Goal: Find specific page/section: Find specific page/section

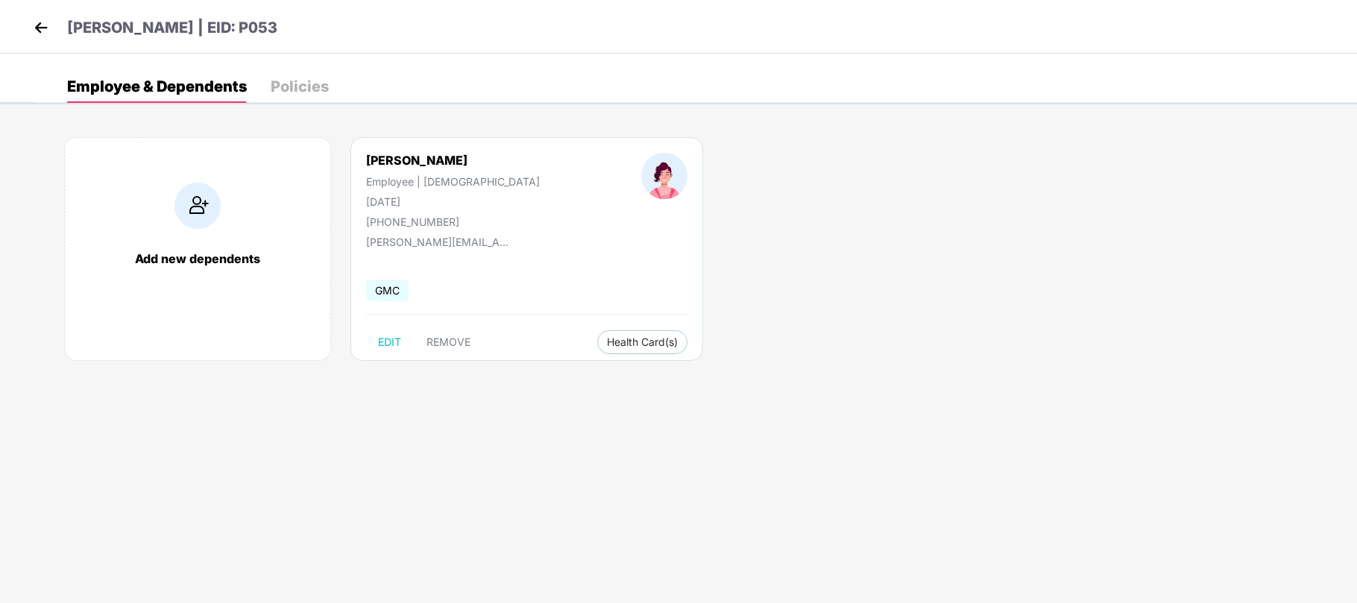
click at [51, 31] on img at bounding box center [41, 27] width 22 height 22
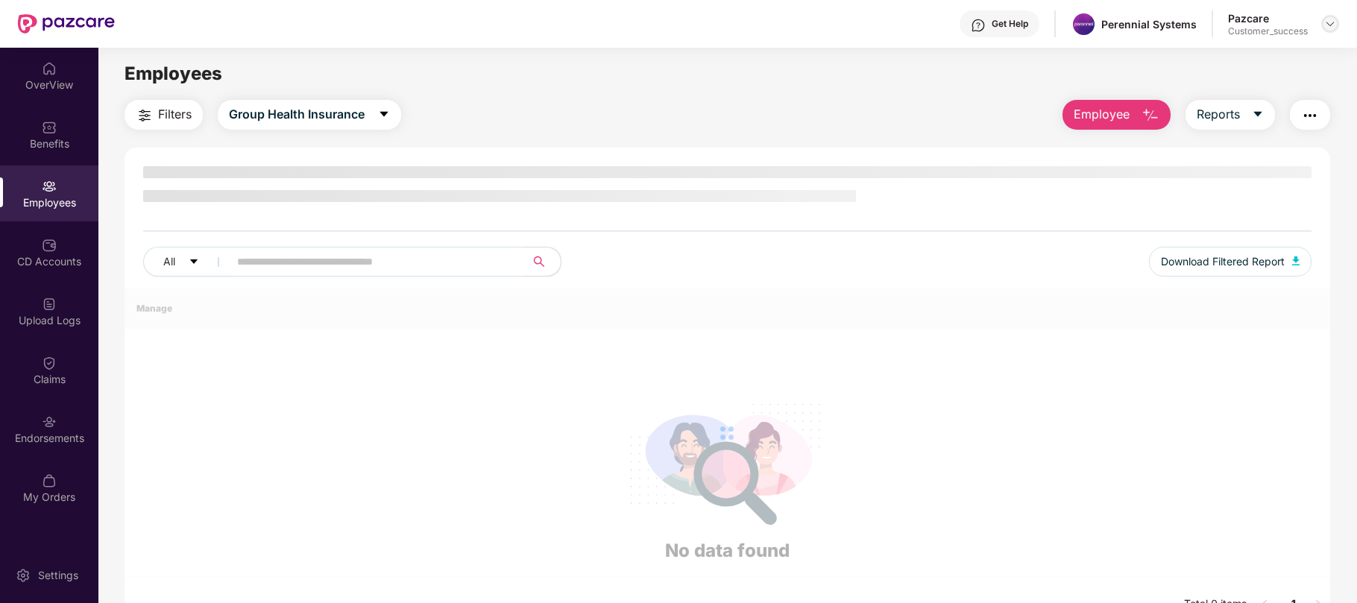
click at [1325, 28] on img at bounding box center [1330, 24] width 12 height 12
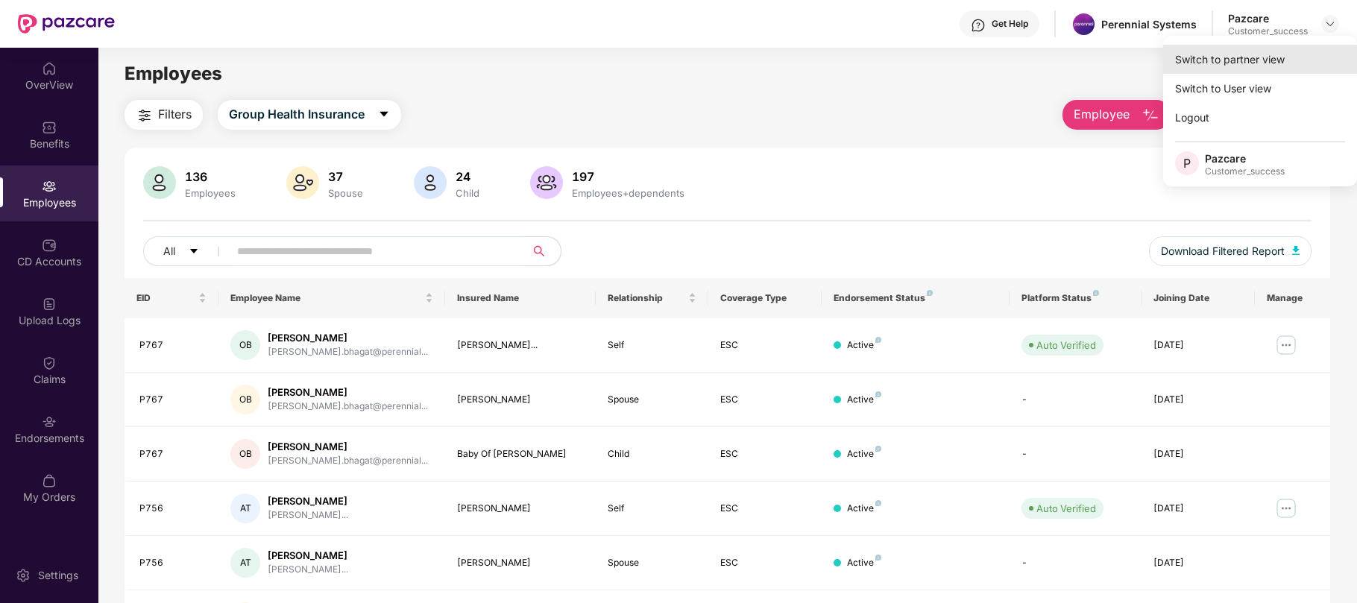
click at [1248, 57] on div "Switch to partner view" at bounding box center [1260, 59] width 194 height 29
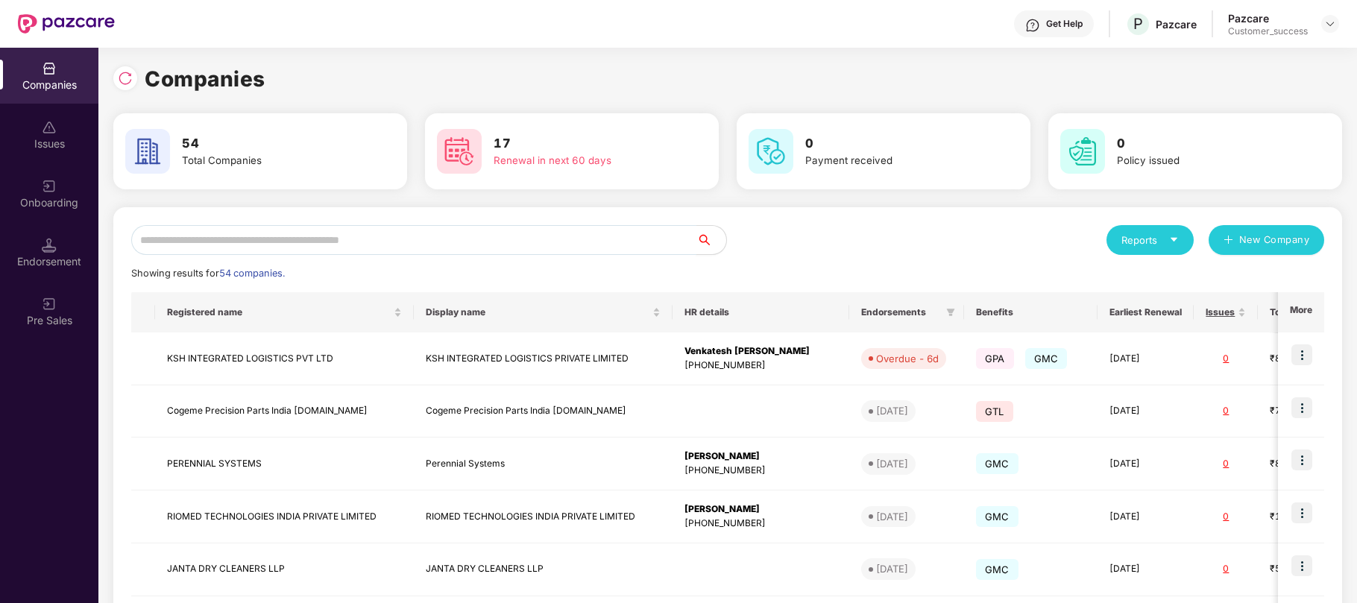
click at [383, 242] on input "text" at bounding box center [413, 240] width 565 height 30
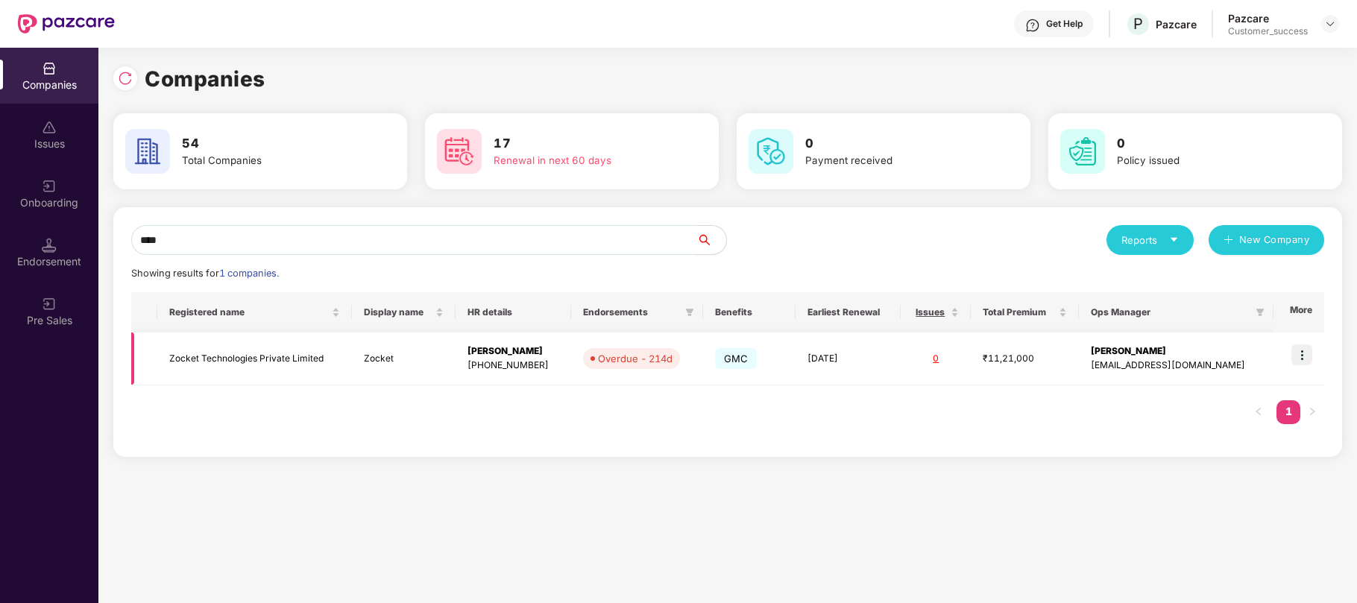
type input "****"
click at [868, 355] on td "[DATE]" at bounding box center [848, 359] width 105 height 53
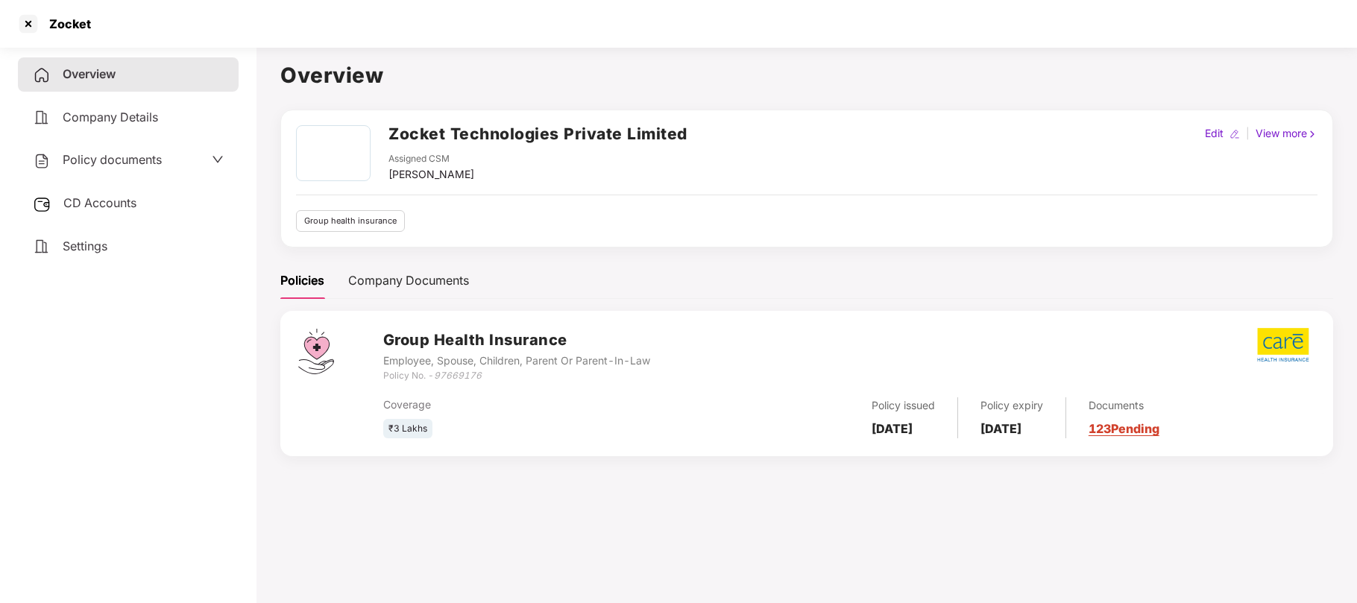
click at [136, 155] on span "Policy documents" at bounding box center [112, 159] width 99 height 15
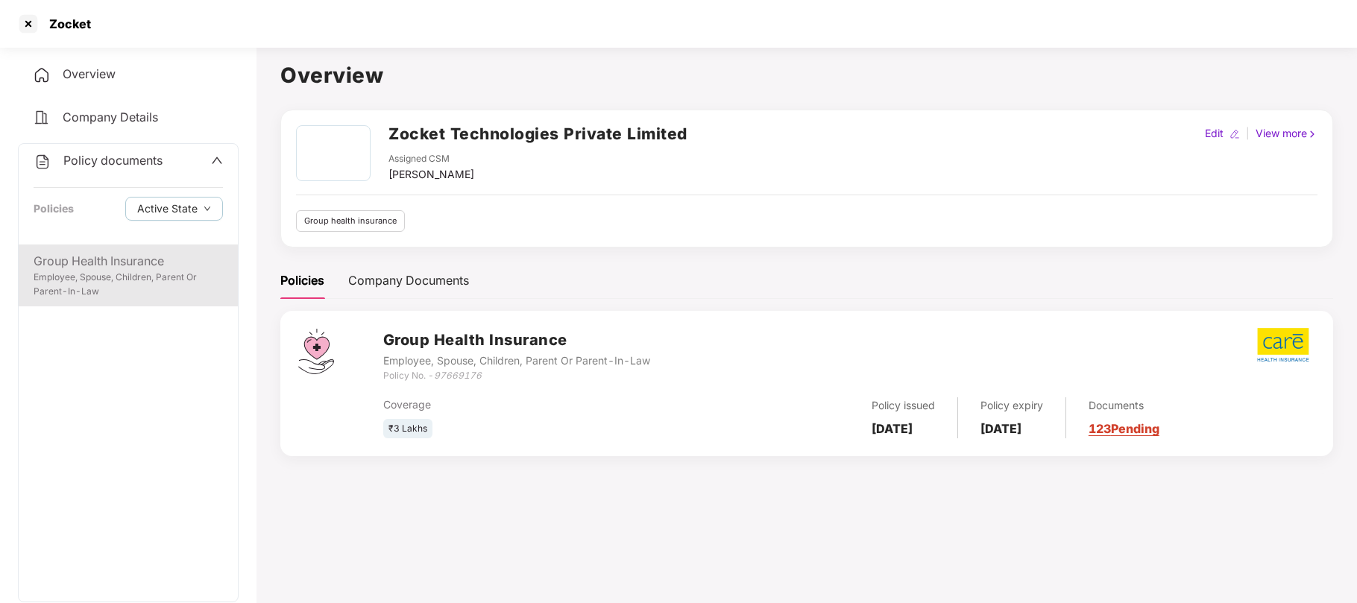
click at [97, 271] on div "Employee, Spouse, Children, Parent Or Parent-In-Law" at bounding box center [128, 285] width 189 height 28
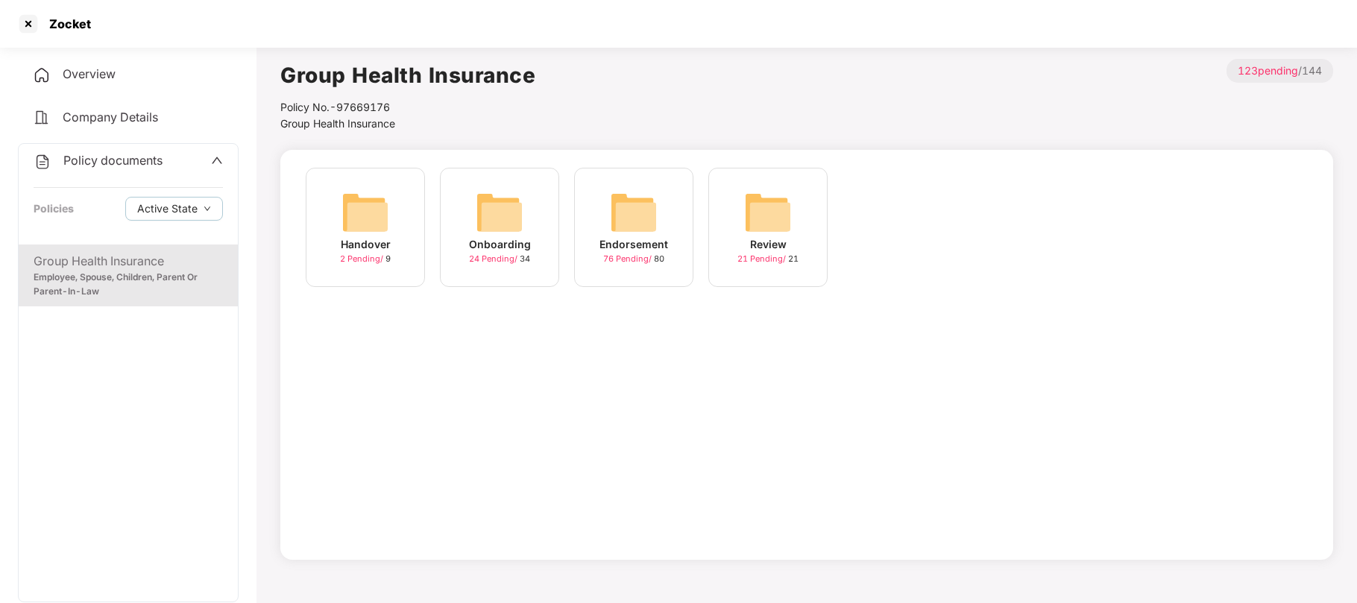
click at [517, 237] on div "Onboarding" at bounding box center [500, 244] width 62 height 16
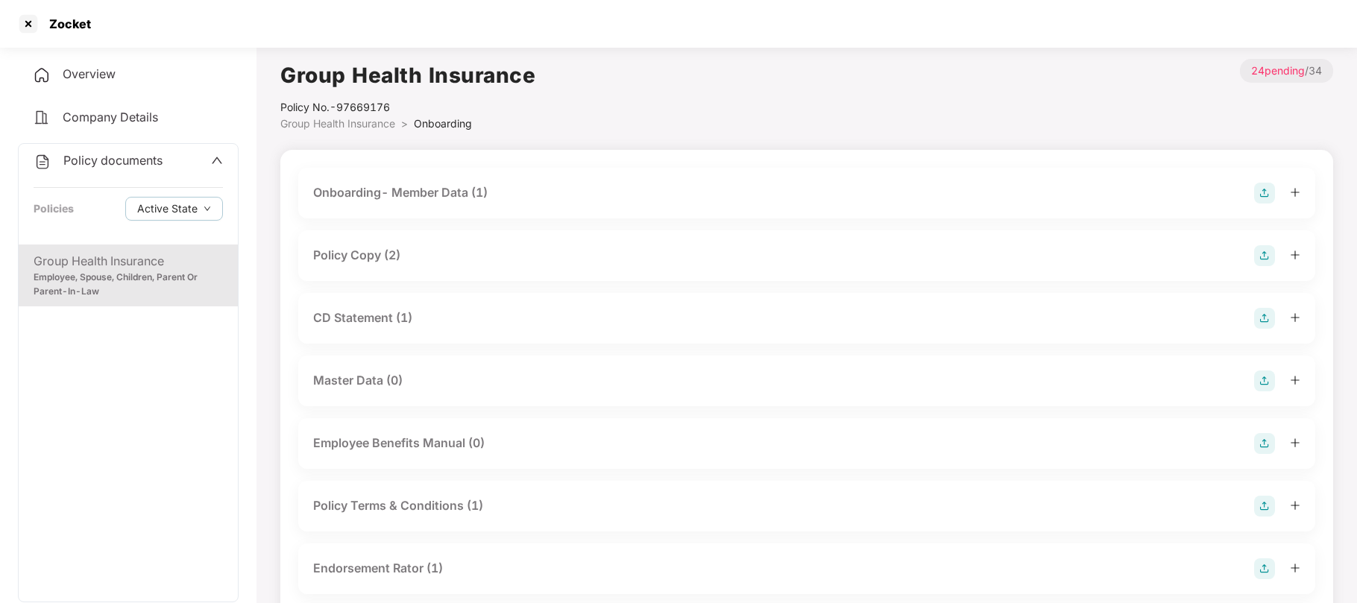
click at [386, 248] on div "Policy Copy (2)" at bounding box center [356, 255] width 87 height 19
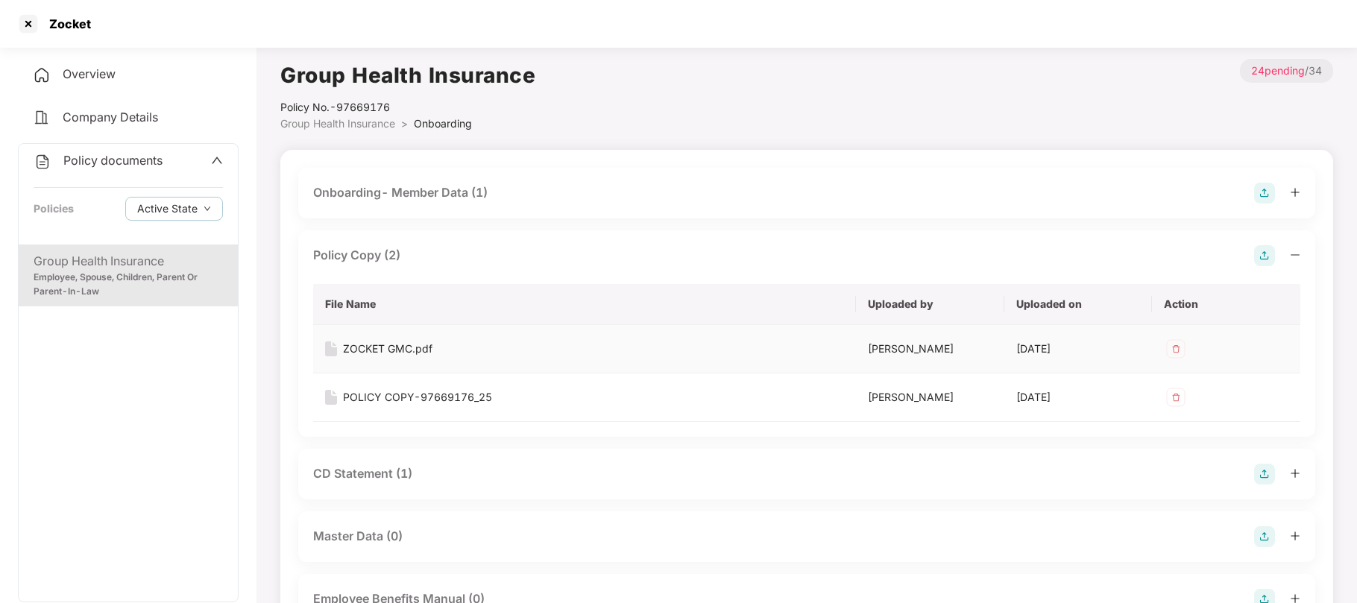
click at [386, 343] on div "ZOCKET GMC.pdf" at bounding box center [387, 349] width 89 height 16
click at [117, 281] on div "Employee, Spouse, Children, Parent Or Parent-In-Law" at bounding box center [128, 285] width 189 height 28
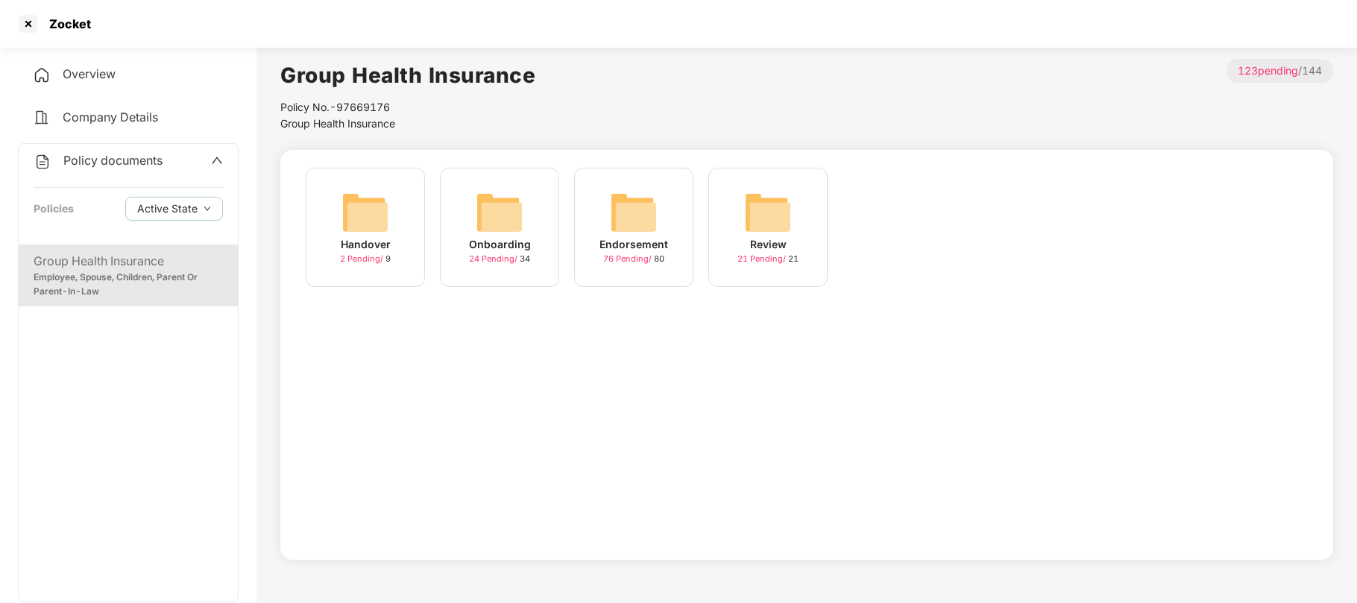
click at [652, 243] on div "Endorsement" at bounding box center [634, 244] width 69 height 16
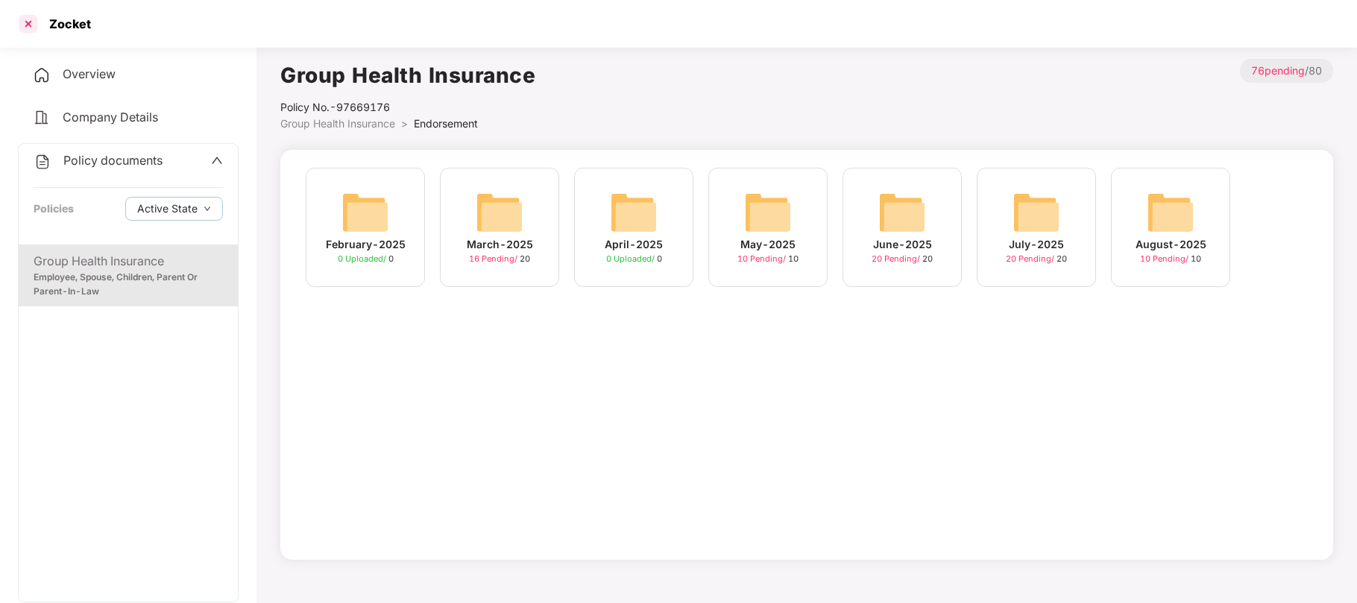
click at [27, 19] on div at bounding box center [28, 24] width 24 height 24
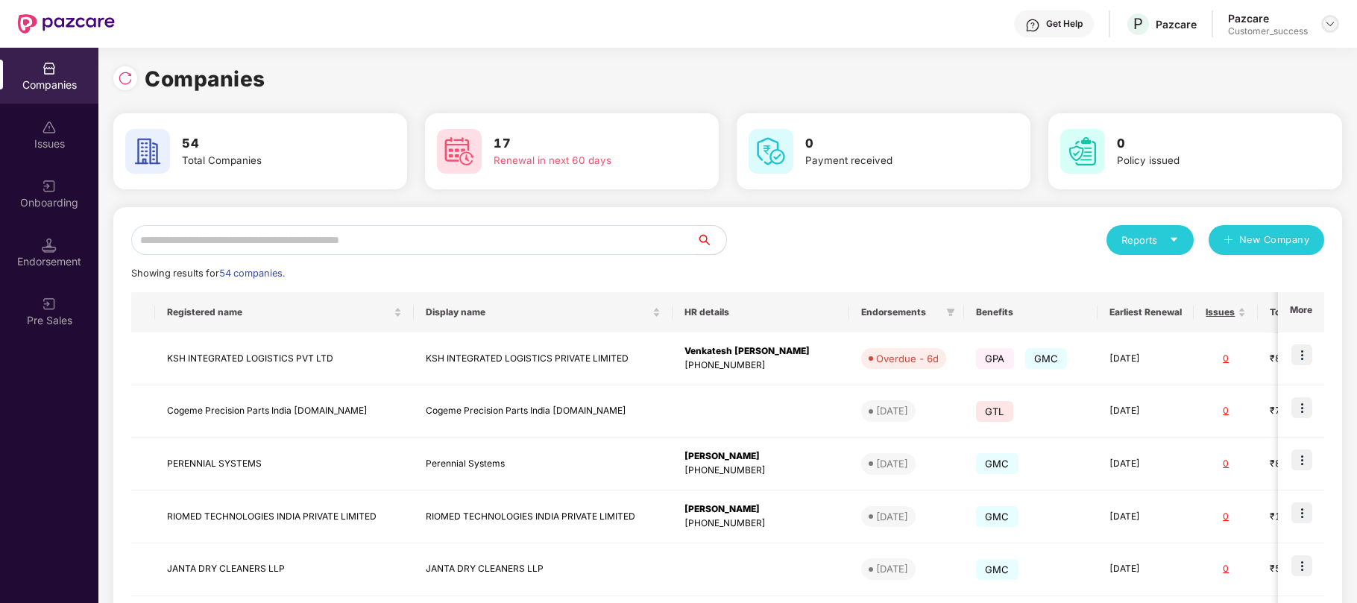
click at [1329, 25] on img at bounding box center [1330, 24] width 12 height 12
click at [1209, 86] on div "Logout" at bounding box center [1261, 88] width 194 height 29
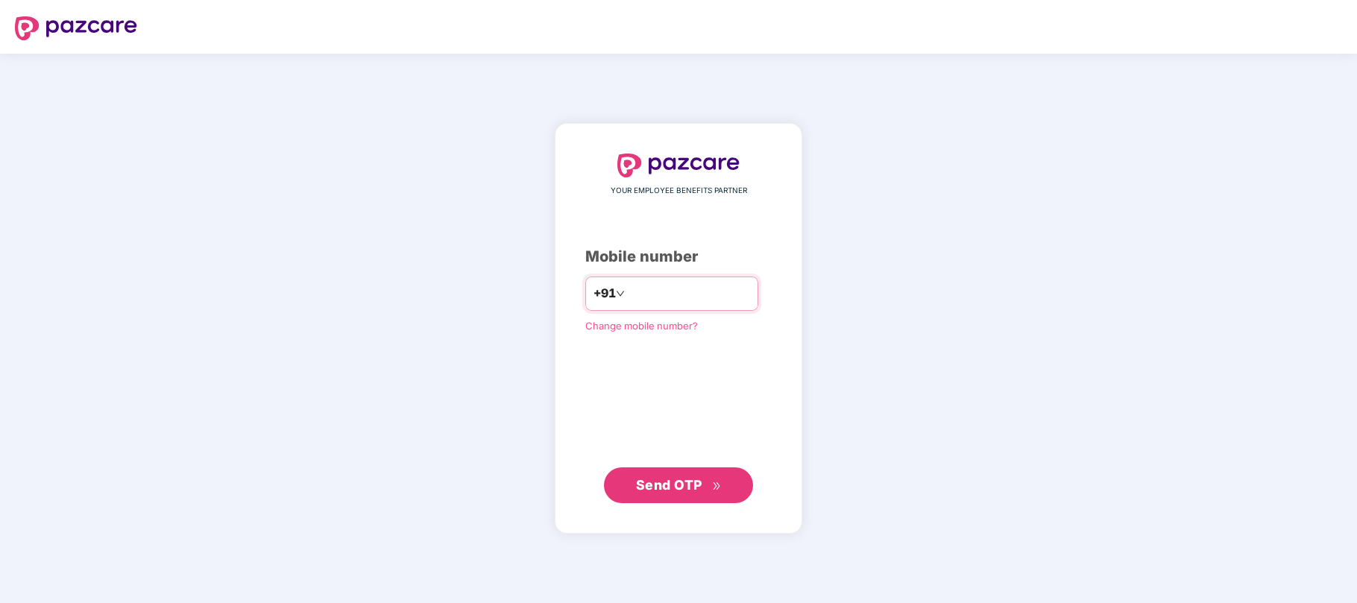
click at [680, 286] on input "number" at bounding box center [689, 294] width 122 height 24
type input "**********"
click at [674, 488] on span "Send OTP" at bounding box center [669, 485] width 66 height 16
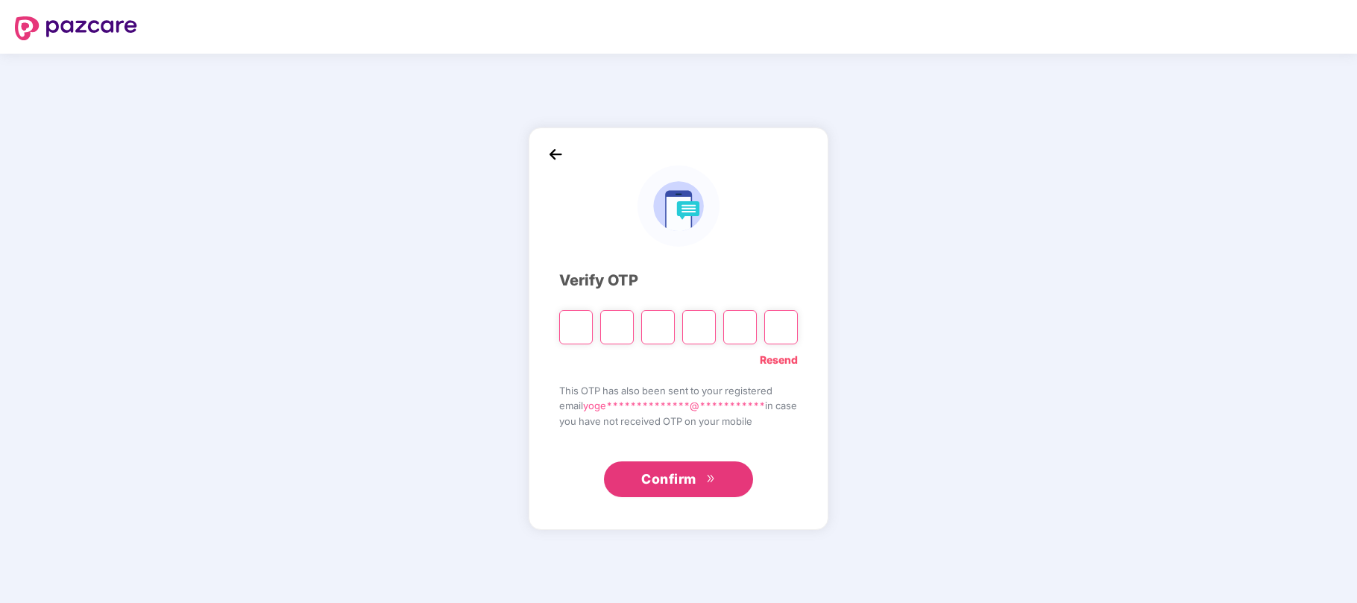
type input "*"
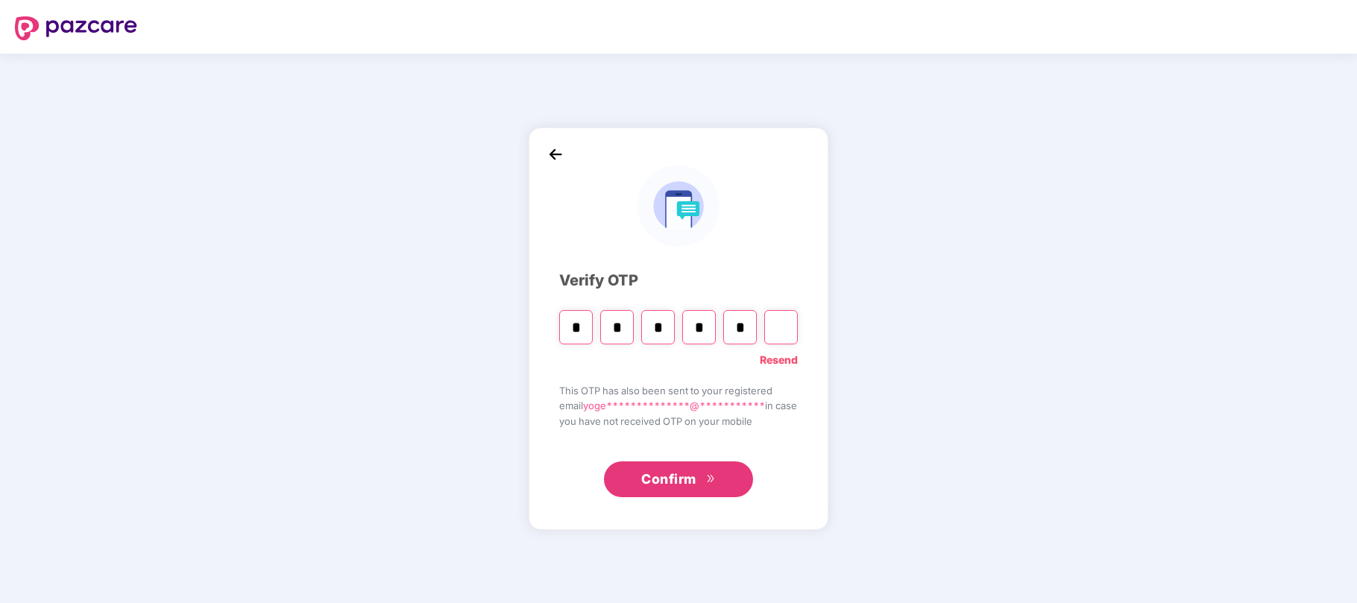
type input "*"
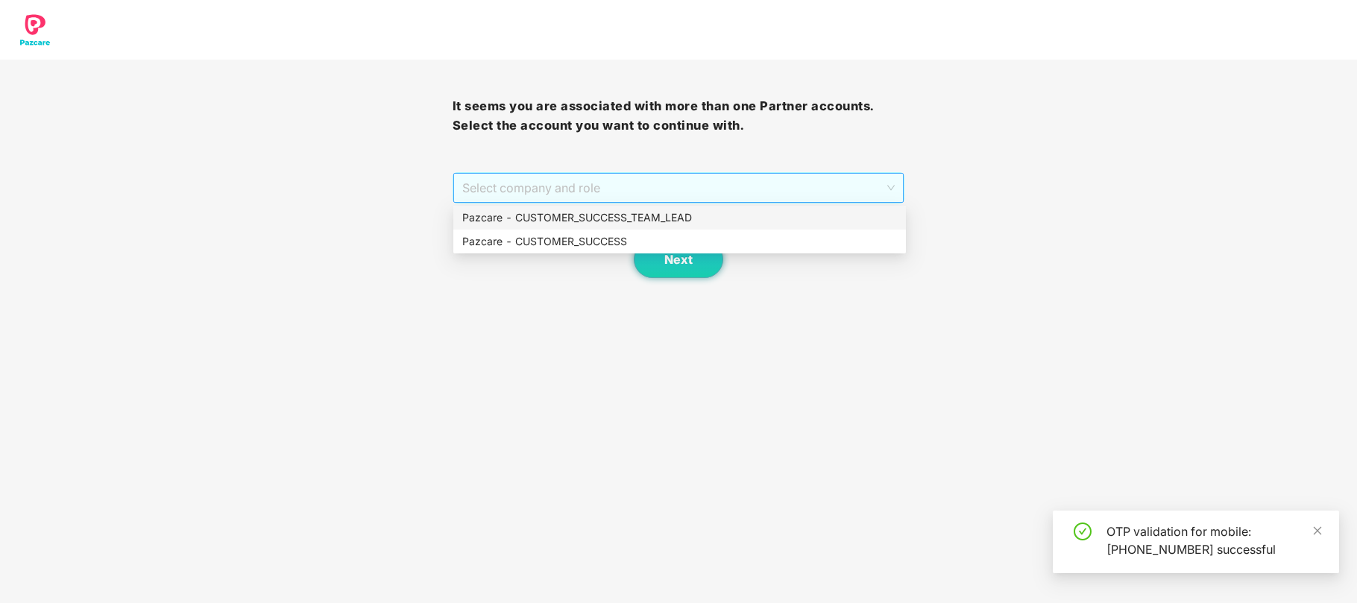
click at [696, 198] on span "Select company and role" at bounding box center [678, 188] width 433 height 28
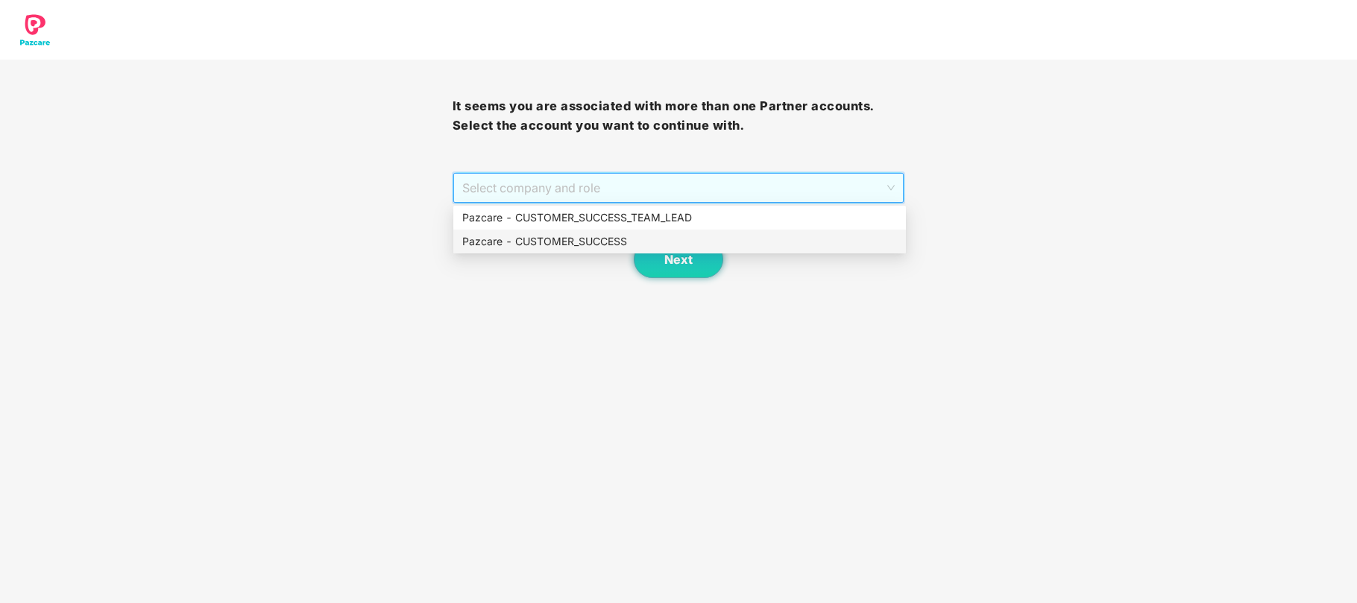
click at [616, 240] on div "Pazcare - CUSTOMER_SUCCESS" at bounding box center [679, 241] width 435 height 16
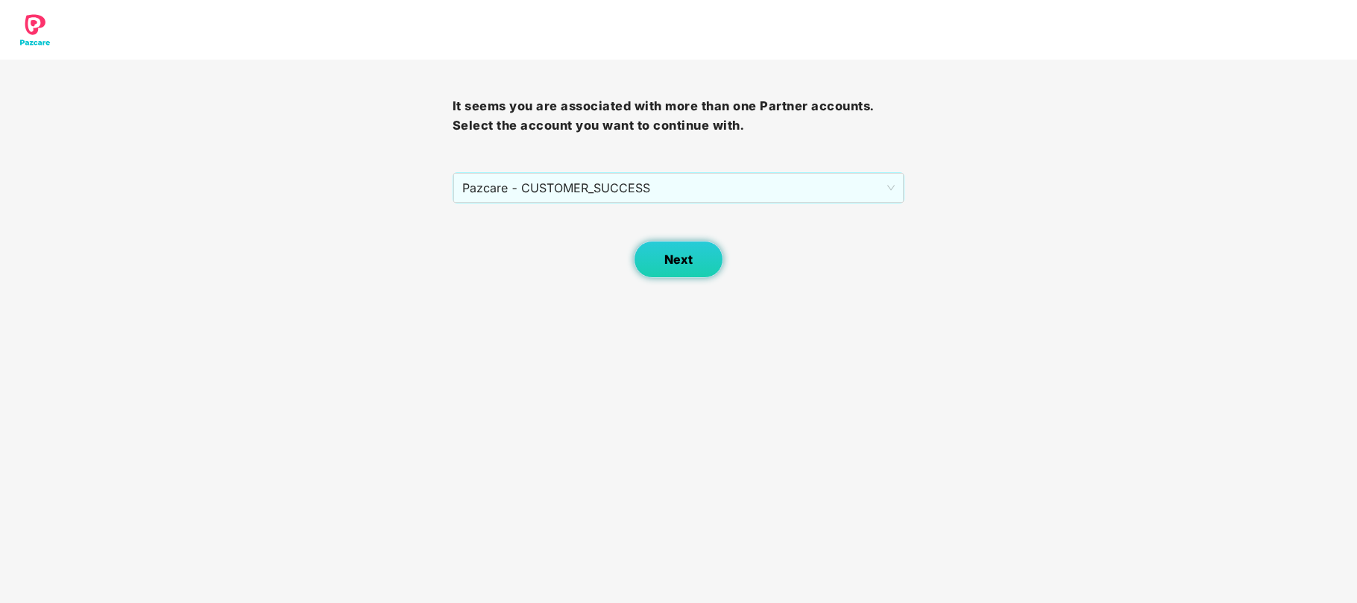
click at [708, 255] on button "Next" at bounding box center [678, 259] width 89 height 37
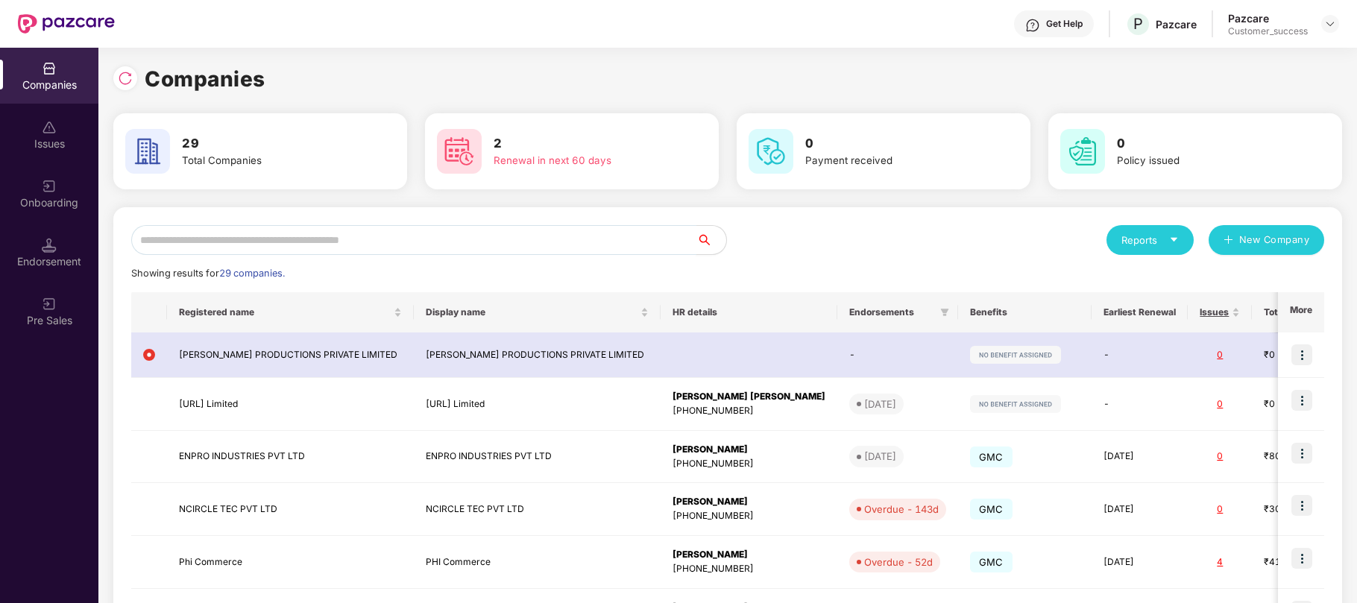
click at [308, 242] on input "text" at bounding box center [413, 240] width 565 height 30
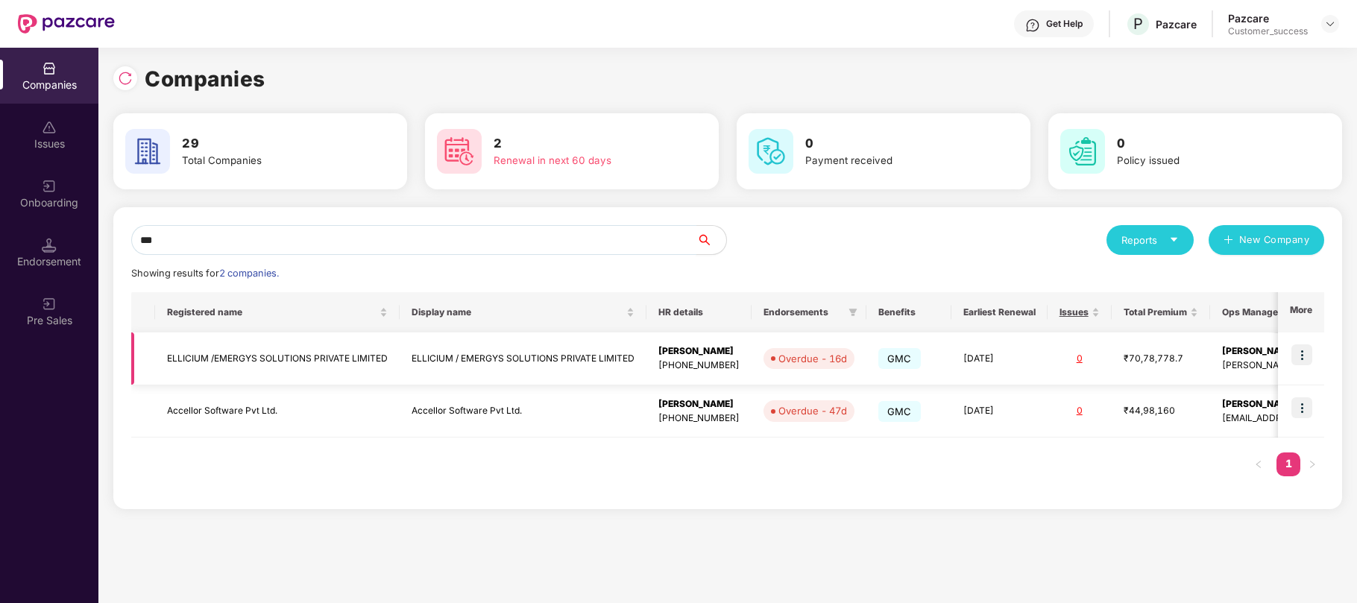
type input "***"
click at [722, 365] on div "[PHONE_NUMBER]" at bounding box center [698, 366] width 81 height 14
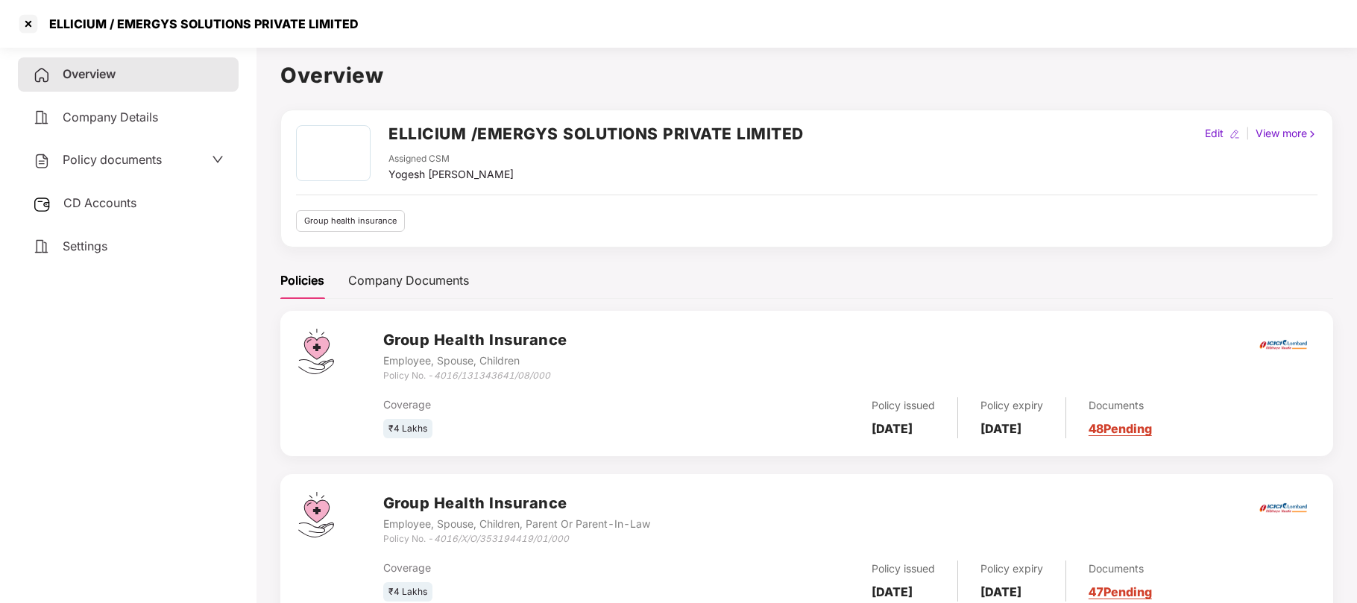
click at [100, 160] on span "Policy documents" at bounding box center [112, 159] width 99 height 15
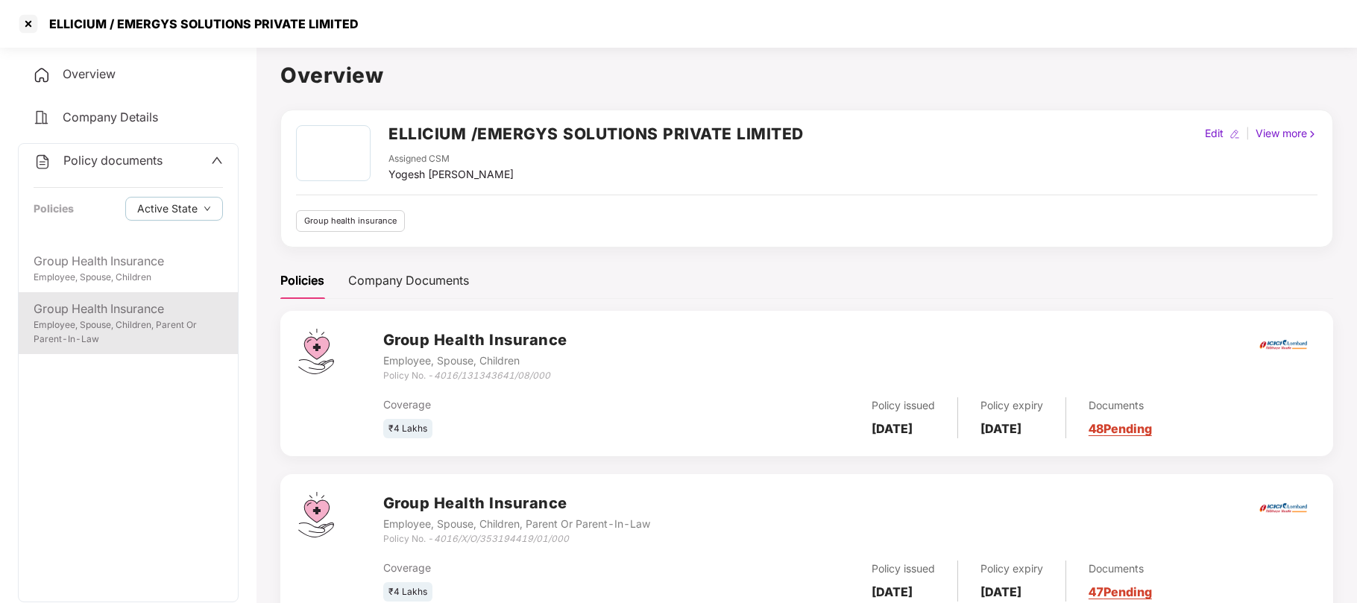
click at [87, 314] on div "Group Health Insurance" at bounding box center [128, 309] width 189 height 19
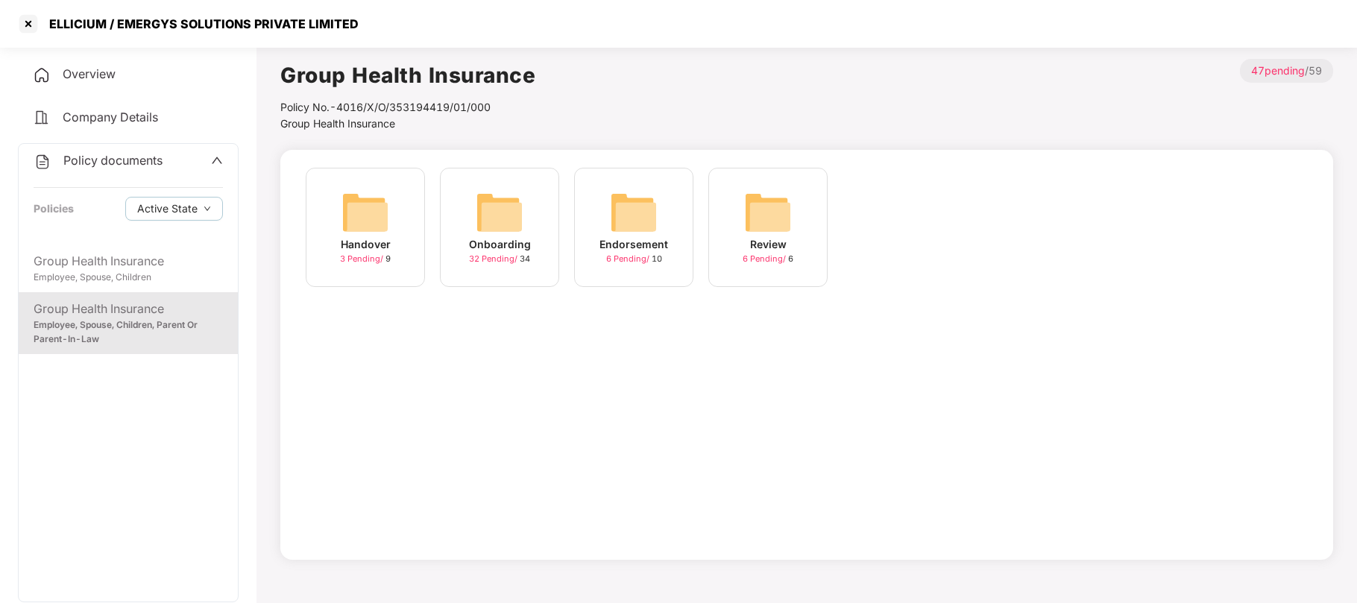
click at [509, 255] on span "32 Pending /" at bounding box center [494, 259] width 51 height 10
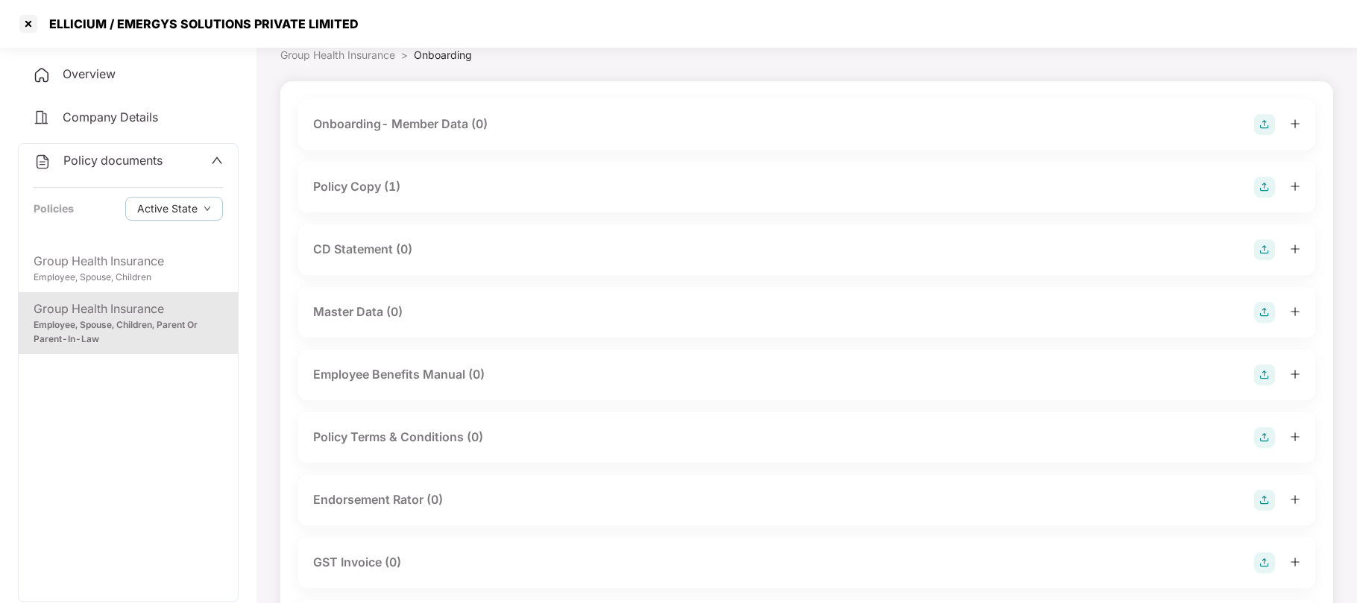
scroll to position [69, 0]
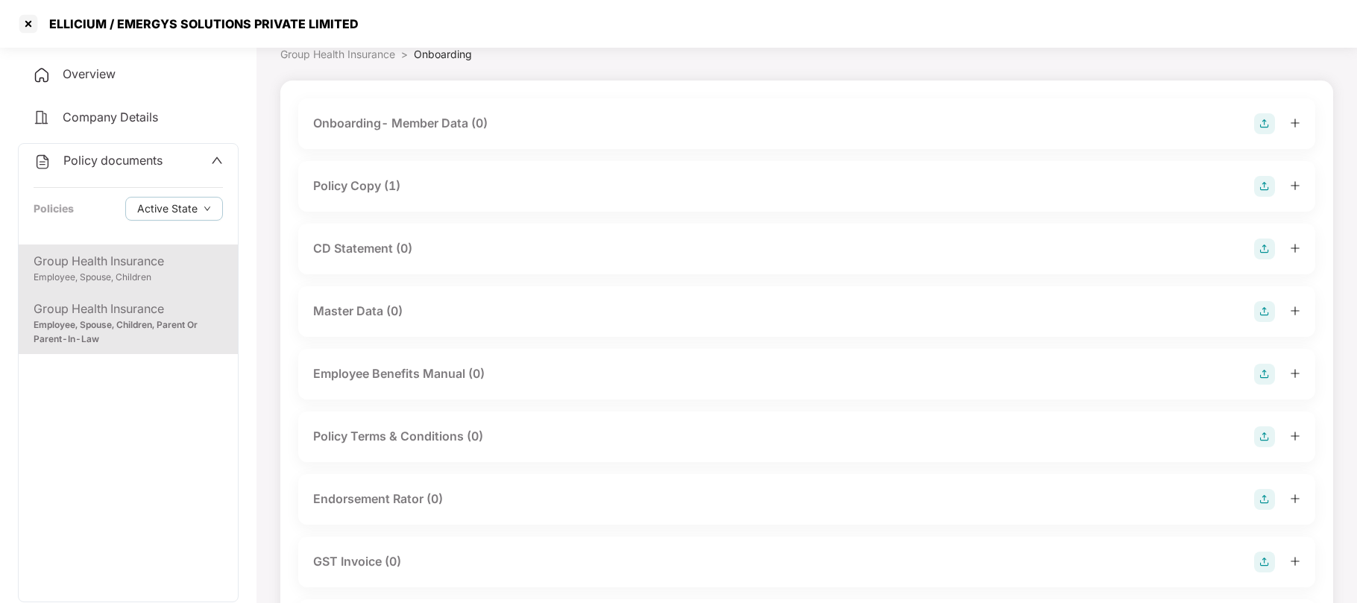
click at [75, 281] on div "Employee, Spouse, Children" at bounding box center [128, 278] width 189 height 14
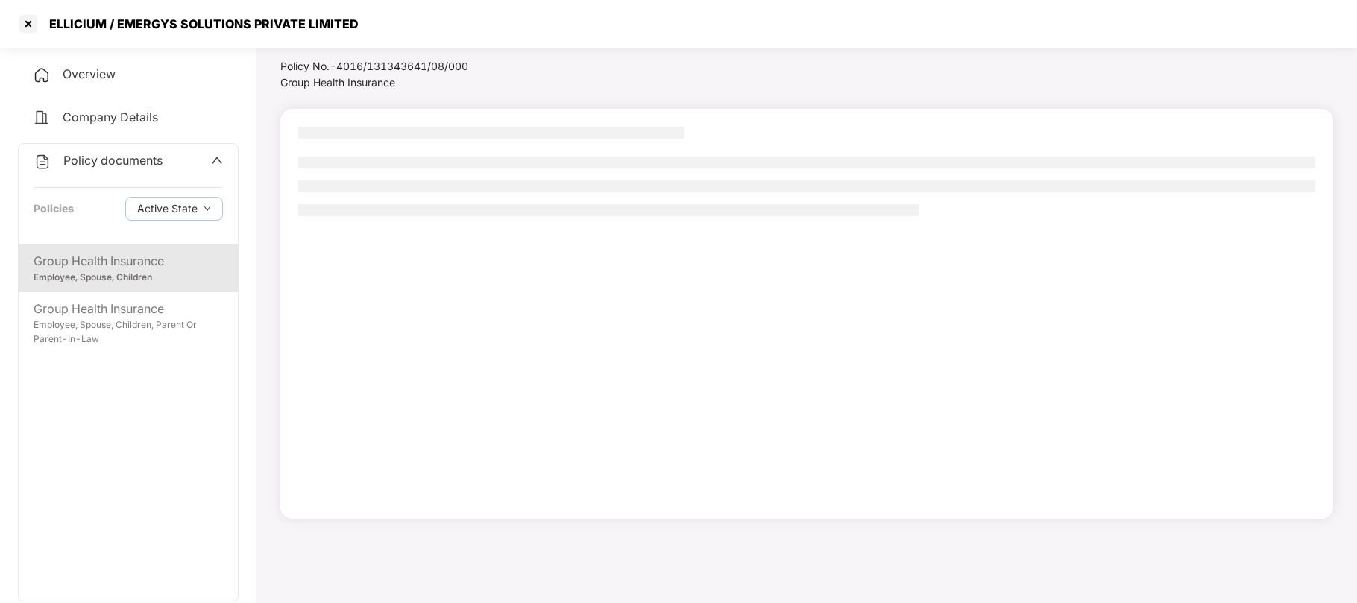
scroll to position [40, 0]
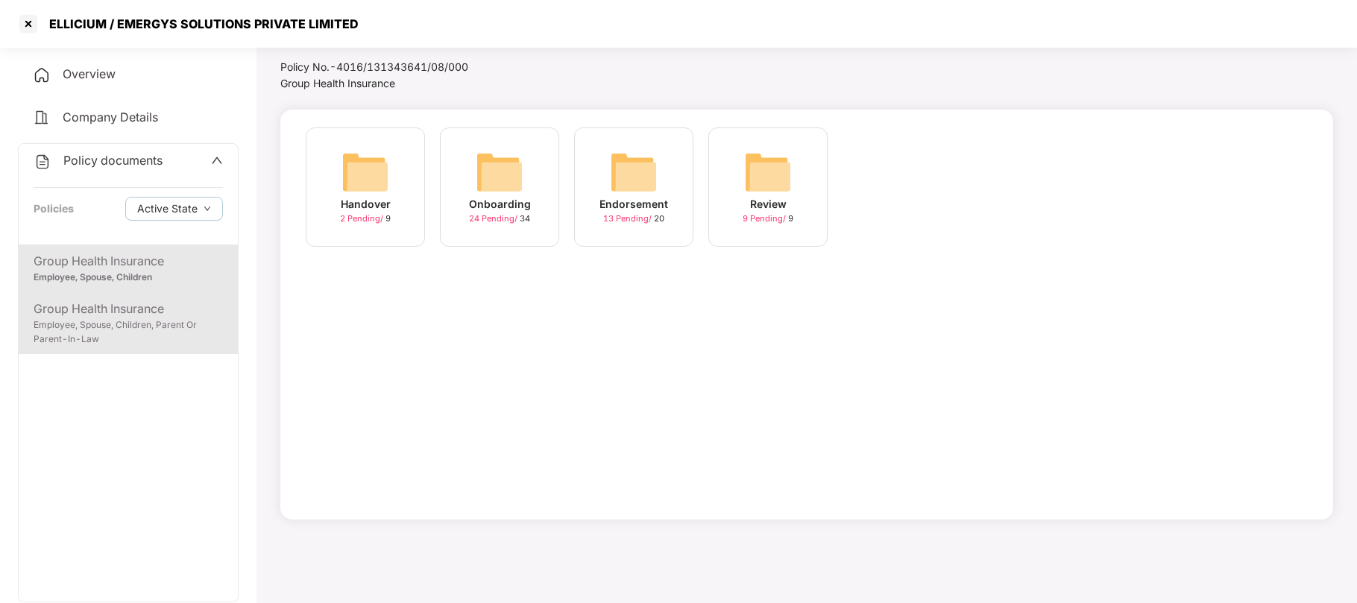
click at [105, 334] on div "Employee, Spouse, Children, Parent Or Parent-In-Law" at bounding box center [128, 332] width 189 height 28
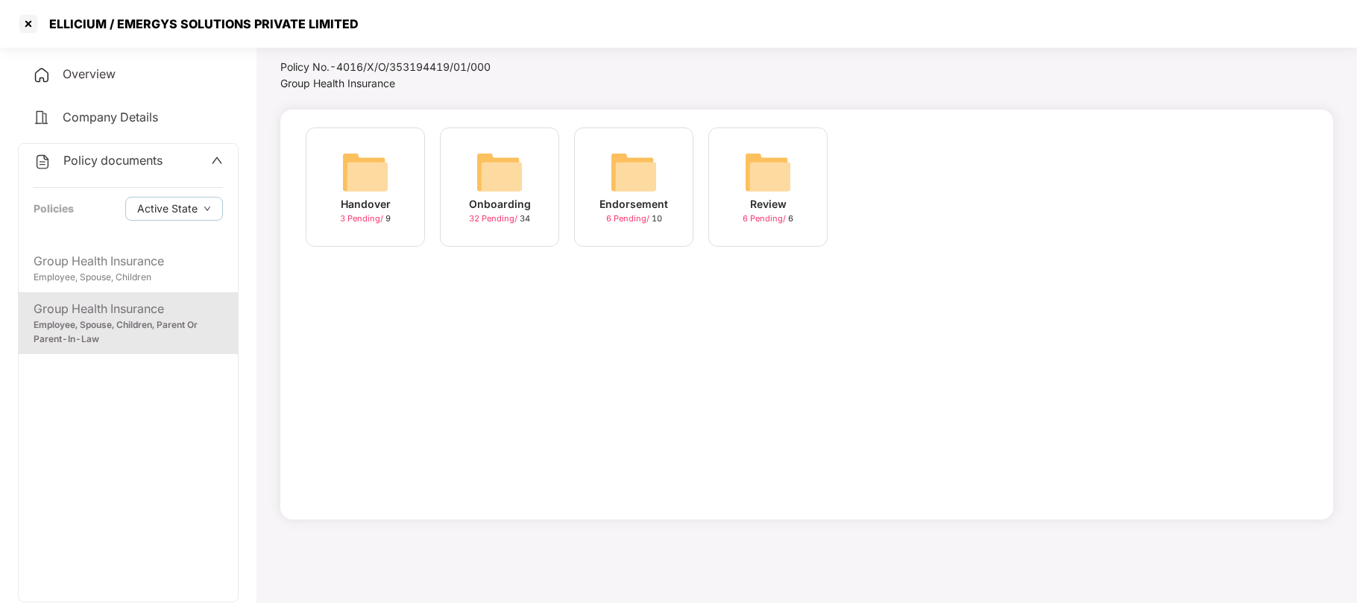
click at [647, 192] on img at bounding box center [634, 172] width 48 height 48
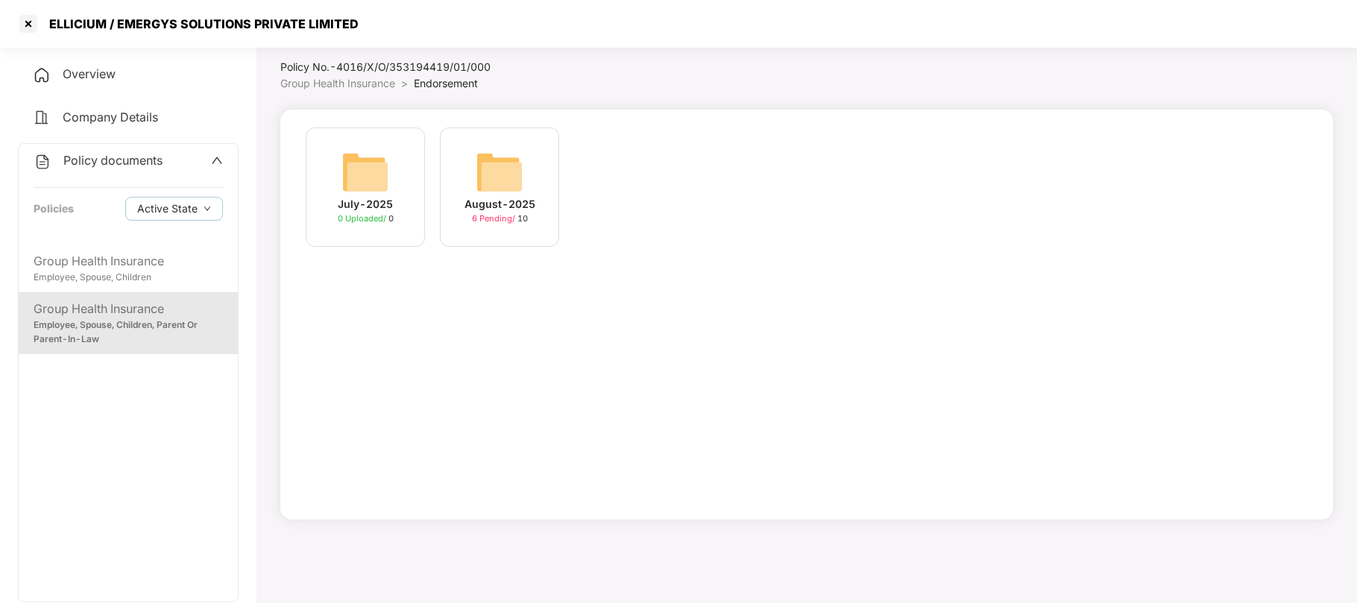
click at [515, 207] on div "August-2025" at bounding box center [500, 204] width 71 height 16
click at [374, 210] on div "[DATE] 16:19:13" at bounding box center [365, 204] width 83 height 16
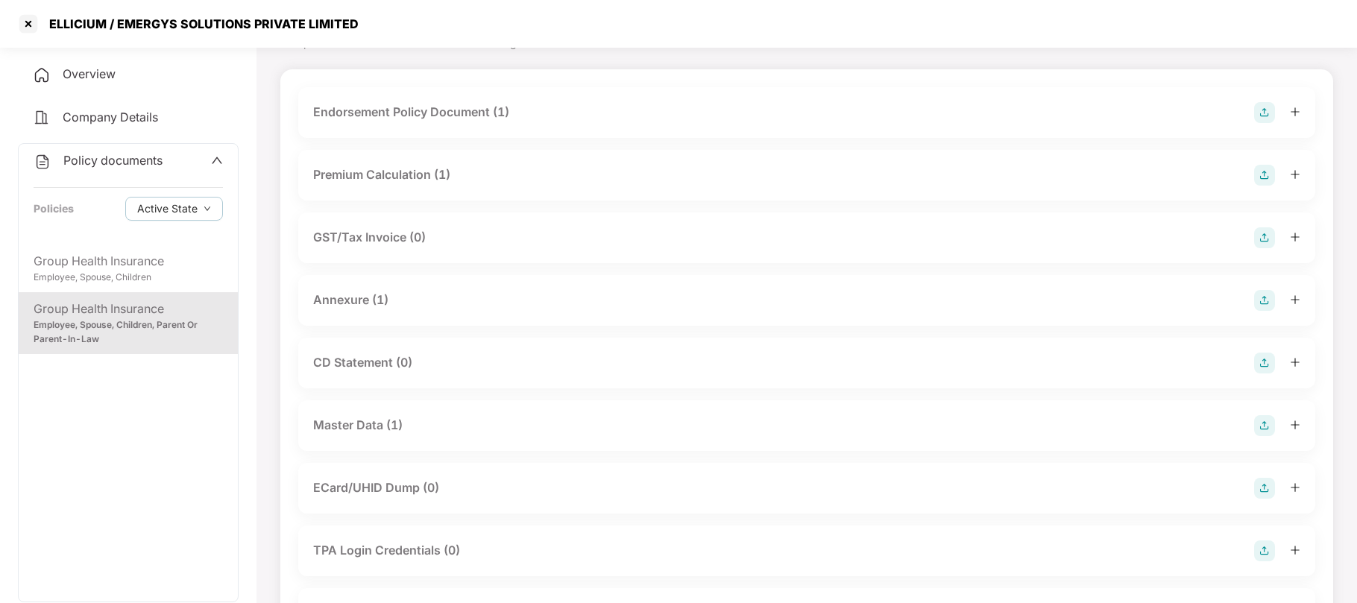
scroll to position [81, 0]
click at [361, 424] on div "Master Data (1)" at bounding box center [357, 424] width 89 height 19
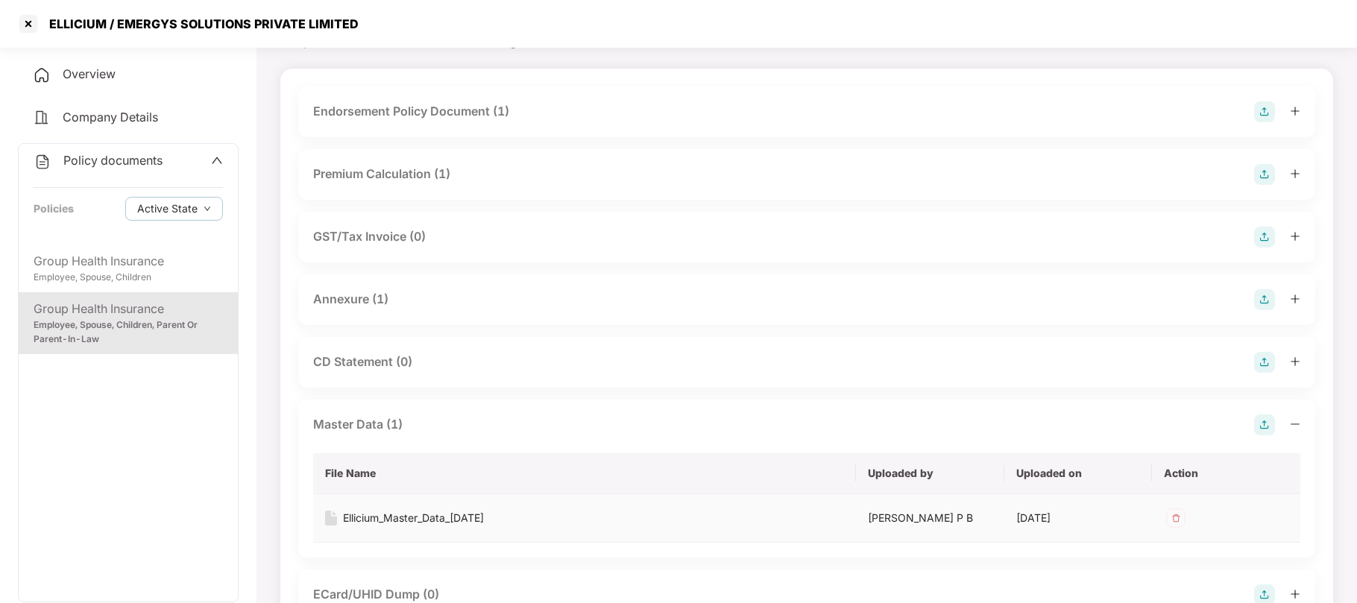
click at [460, 520] on div "Ellicium_Master_Data_[DATE]" at bounding box center [413, 518] width 141 height 16
click at [30, 30] on div at bounding box center [28, 24] width 24 height 24
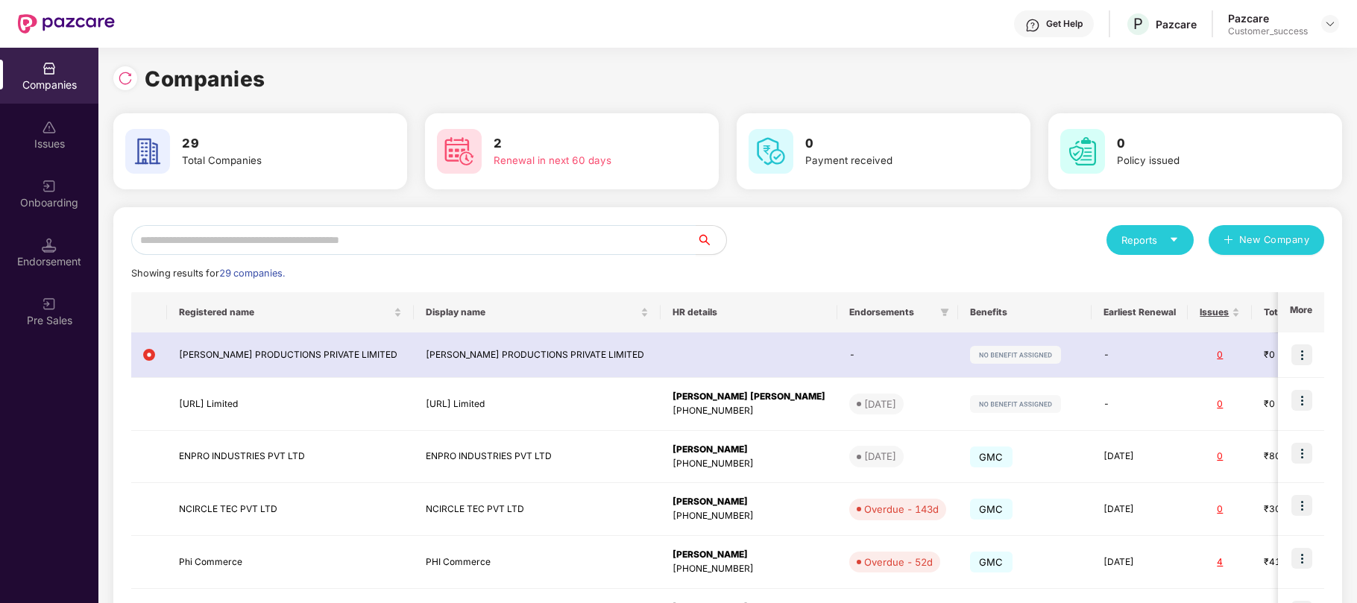
scroll to position [0, 0]
